Goal: Navigation & Orientation: Find specific page/section

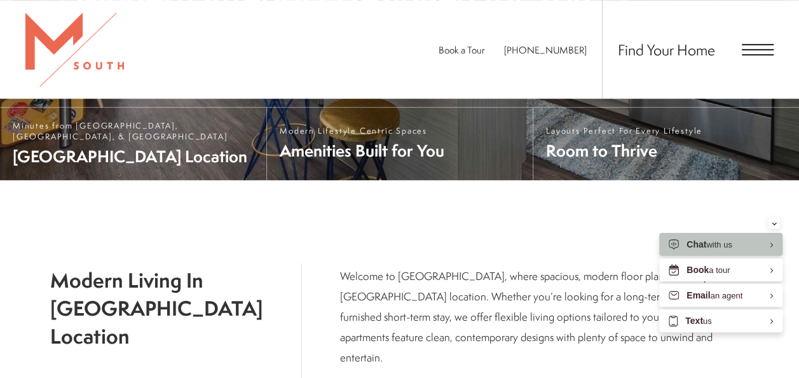
scroll to position [374, 0]
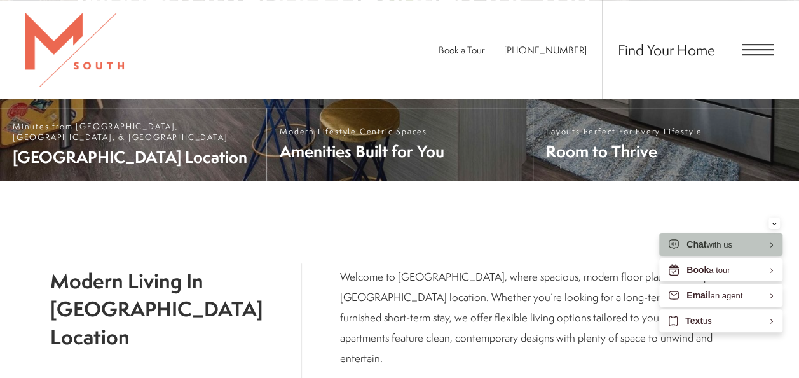
click at [758, 54] on span "Open Menu" at bounding box center [758, 54] width 32 height 1
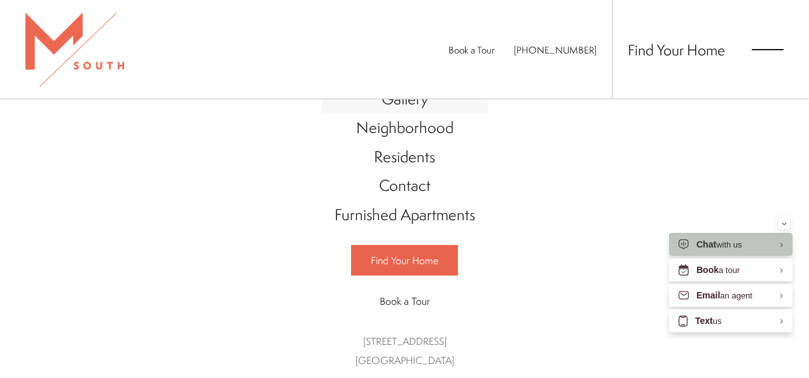
scroll to position [0, 0]
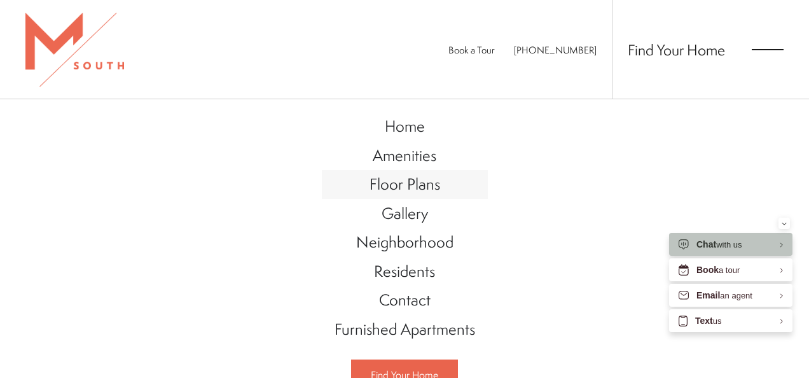
click at [403, 187] on span "Floor Plans" at bounding box center [404, 184] width 71 height 22
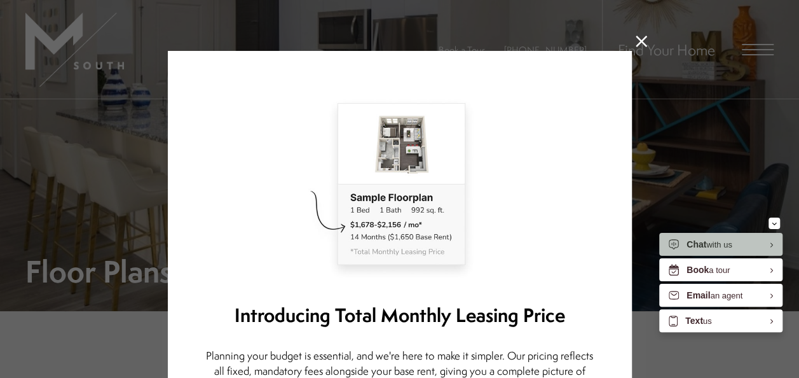
click at [636, 38] on icon at bounding box center [641, 41] width 11 height 11
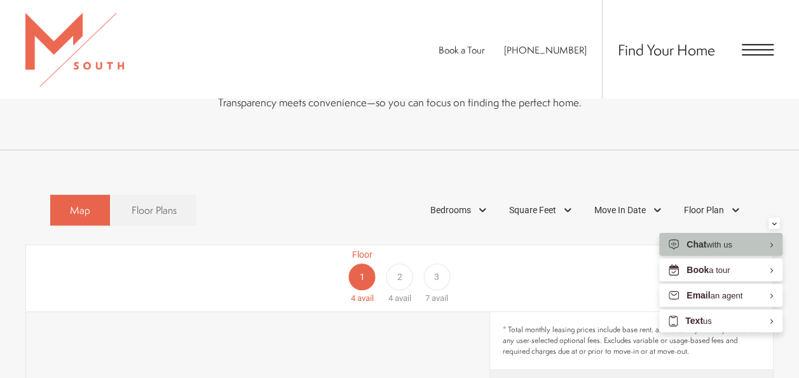
scroll to position [570, 0]
click at [749, 55] on span "Open Menu" at bounding box center [758, 54] width 32 height 1
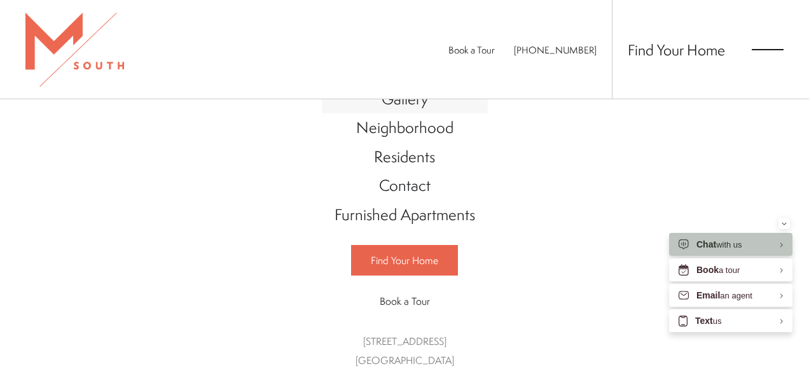
scroll to position [0, 0]
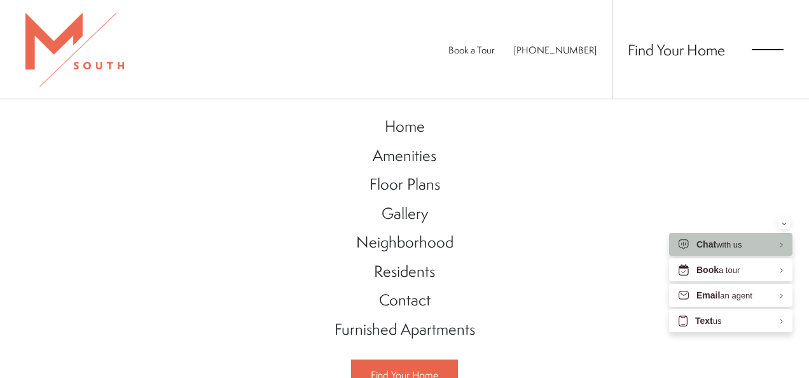
click at [759, 49] on span "Open Menu" at bounding box center [768, 49] width 32 height 1
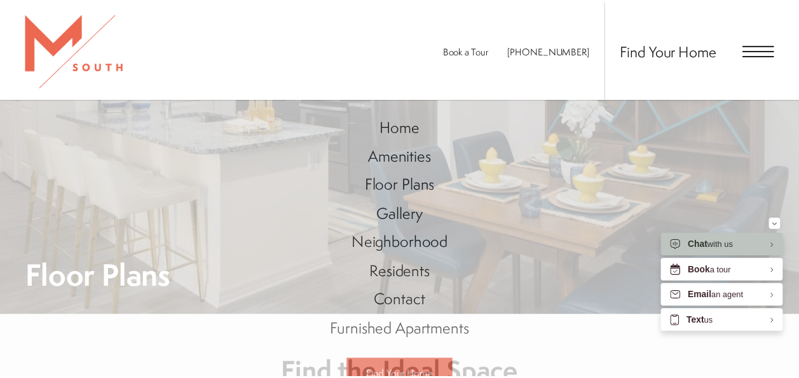
scroll to position [570, 0]
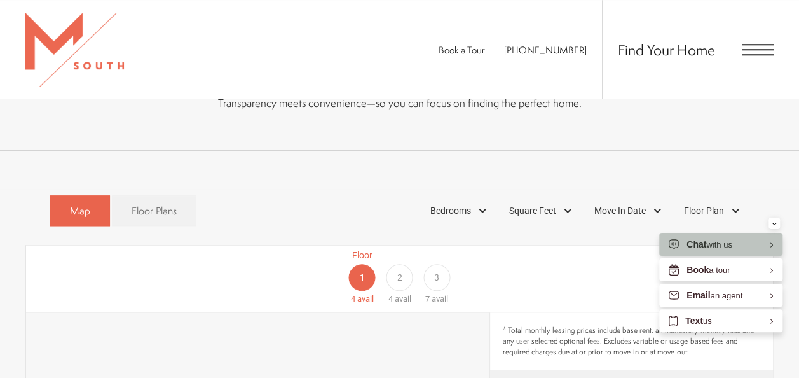
click at [759, 49] on span "Open Menu" at bounding box center [758, 49] width 32 height 1
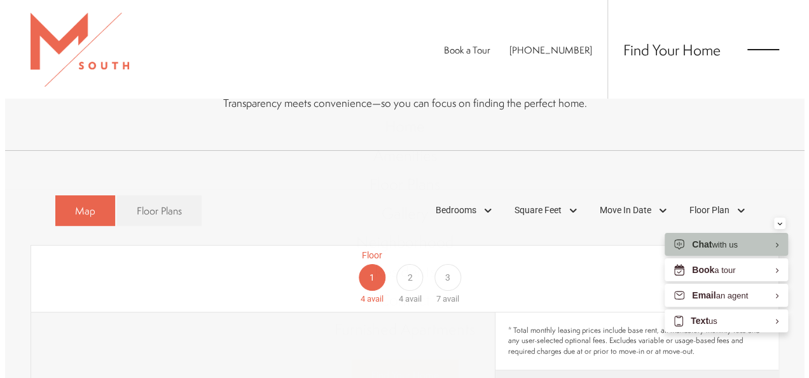
scroll to position [0, 0]
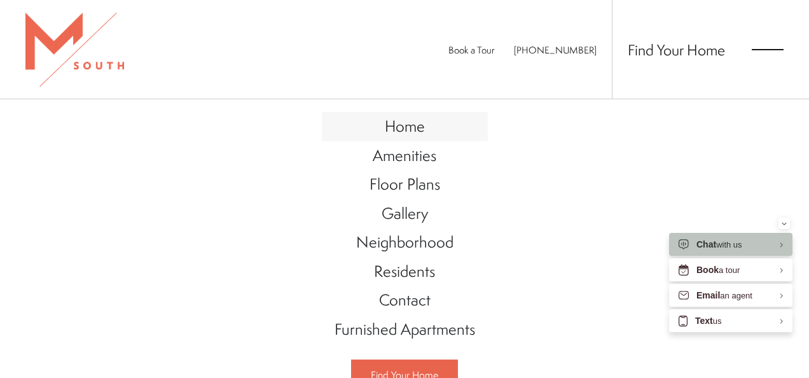
click at [406, 127] on span "Home" at bounding box center [405, 126] width 40 height 22
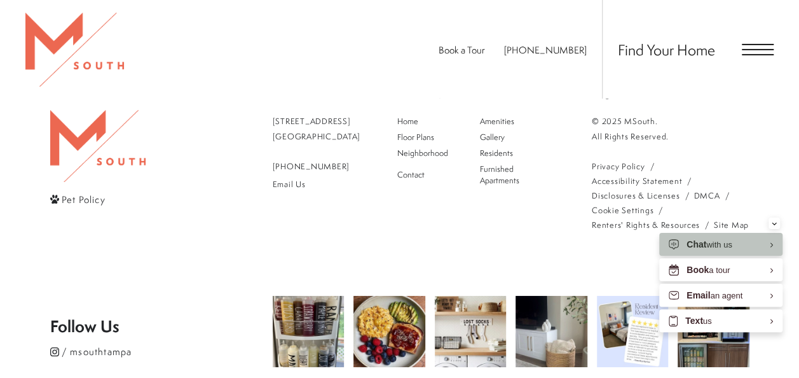
scroll to position [2232, 0]
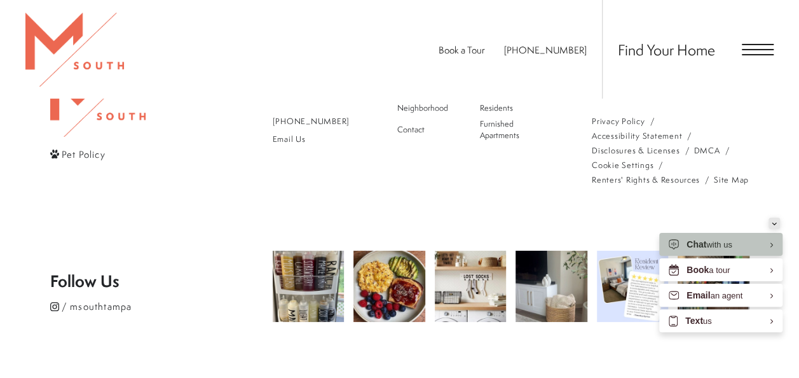
click at [776, 221] on div "Minimize" at bounding box center [774, 222] width 5 height 11
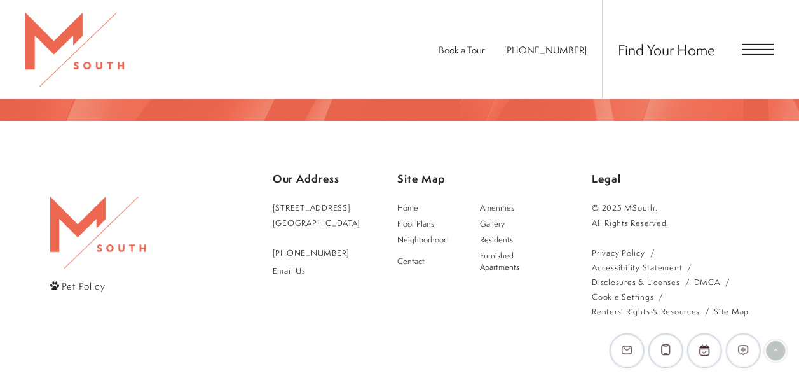
scroll to position [2094, 0]
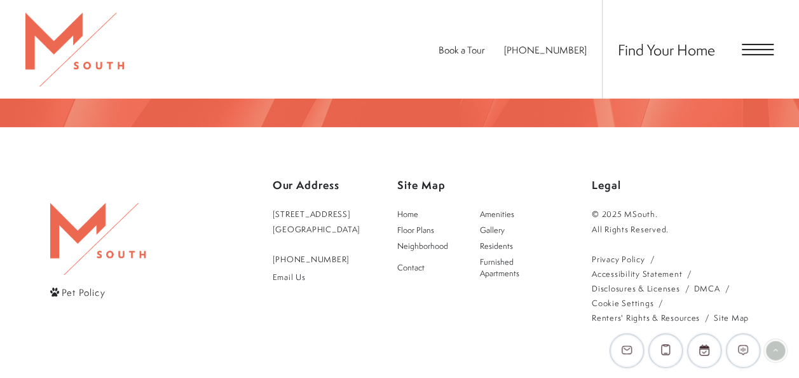
click at [653, 310] on link "Renters' Rights & Resources" at bounding box center [646, 317] width 108 height 15
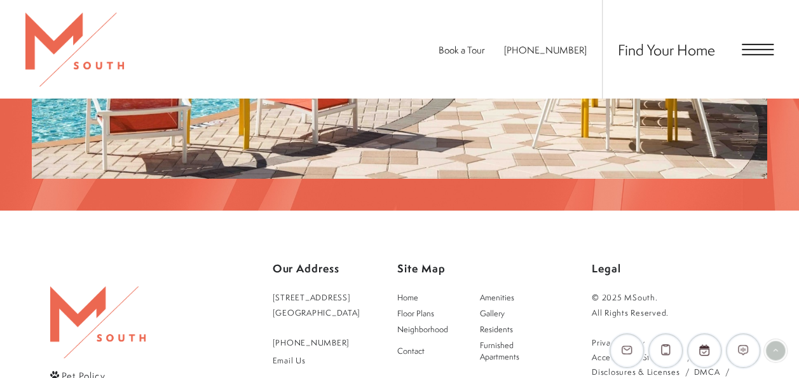
scroll to position [1995, 0]
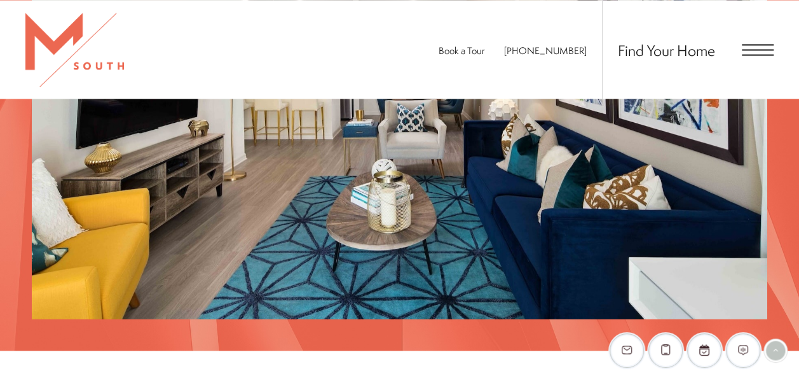
scroll to position [1256, 0]
